Goal: Transaction & Acquisition: Purchase product/service

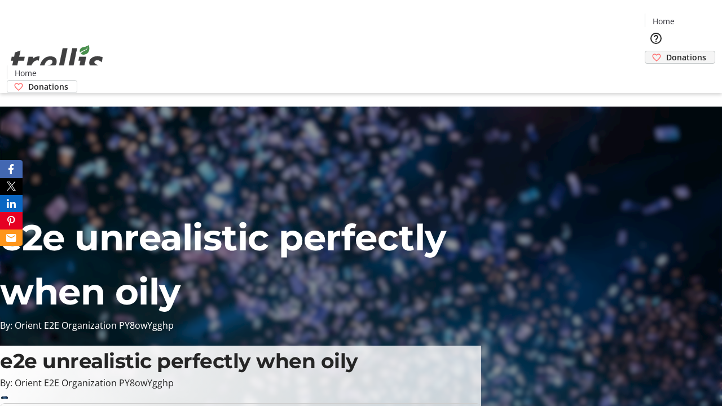
click at [666, 51] on span "Donations" at bounding box center [686, 57] width 40 height 12
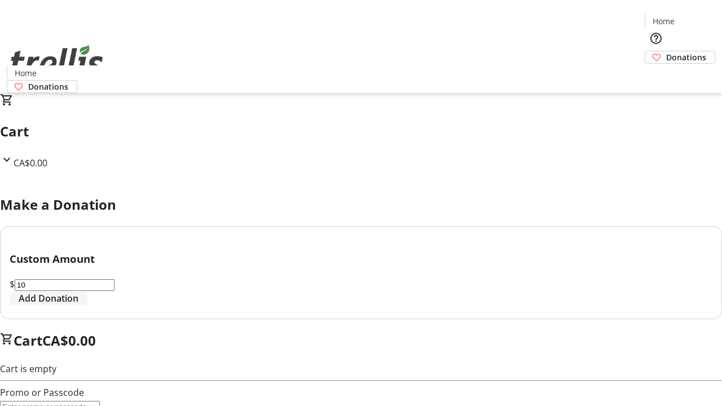
click at [78, 305] on span "Add Donation" at bounding box center [49, 299] width 60 height 14
